Goal: Navigation & Orientation: Find specific page/section

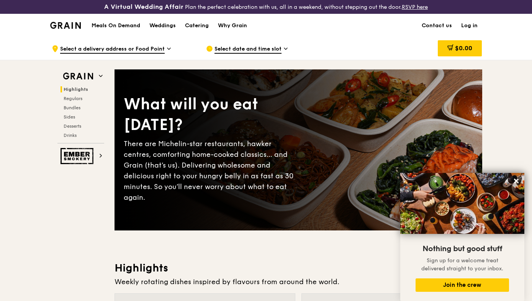
scroll to position [115, 0]
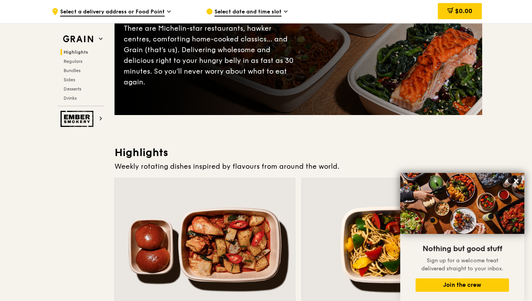
click at [248, 154] on h3 "Highlights" at bounding box center [299, 153] width 368 height 14
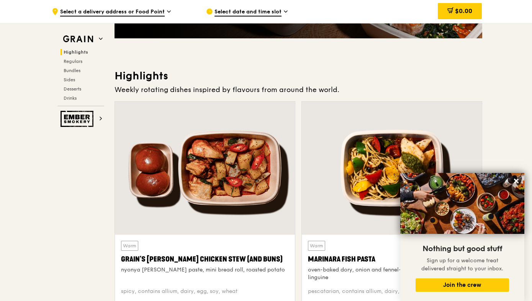
scroll to position [0, 0]
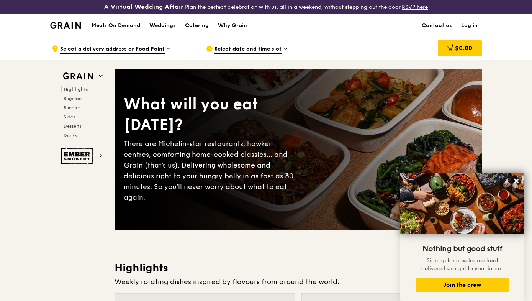
click at [119, 26] on h1 "Meals On Demand" at bounding box center [116, 26] width 49 height 8
click at [197, 23] on div "Catering" at bounding box center [197, 25] width 24 height 23
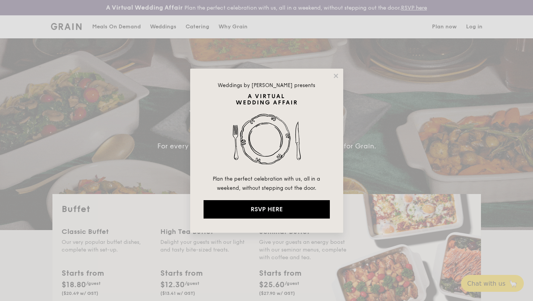
select select
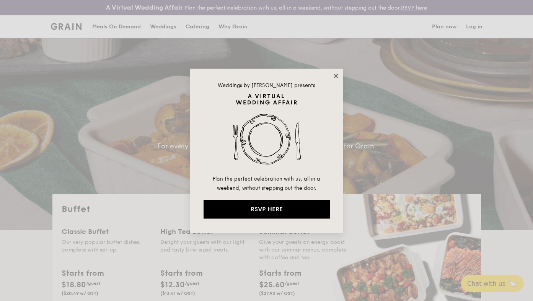
click at [337, 77] on icon at bounding box center [336, 76] width 4 height 4
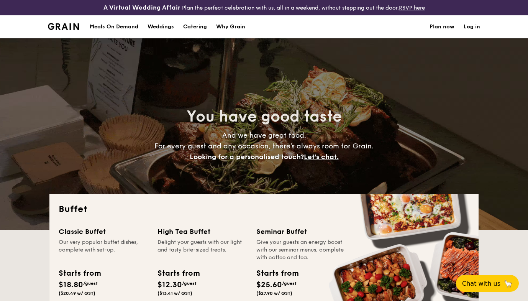
click at [115, 27] on div "Meals On Demand" at bounding box center [114, 26] width 49 height 23
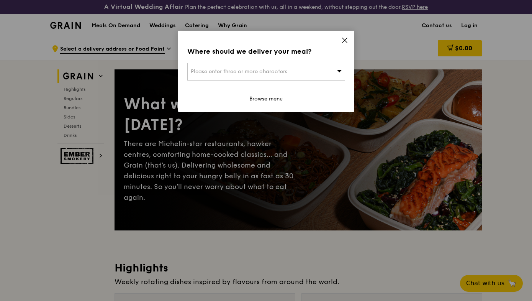
click at [343, 43] on icon at bounding box center [344, 40] width 7 height 7
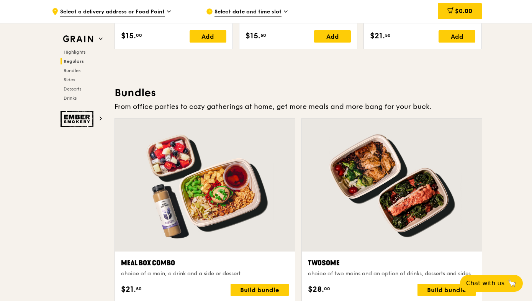
scroll to position [1215, 0]
